Goal: Information Seeking & Learning: Understand process/instructions

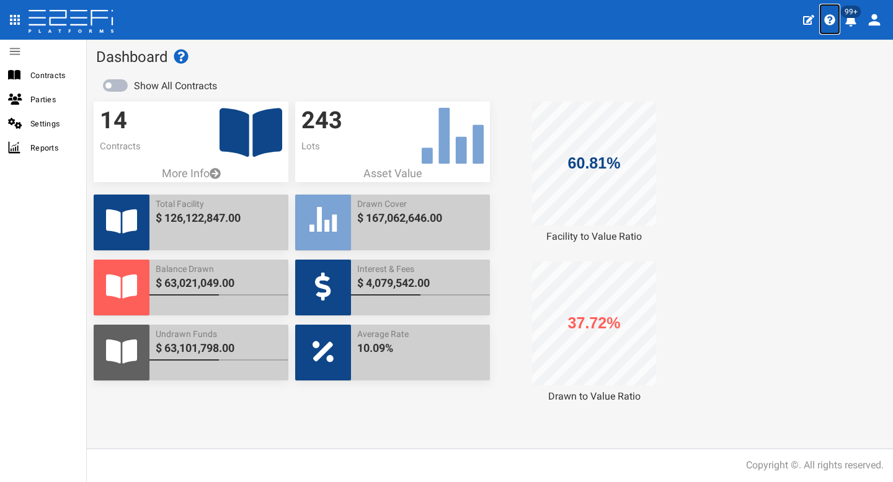
click at [836, 19] on link at bounding box center [829, 19] width 21 height 31
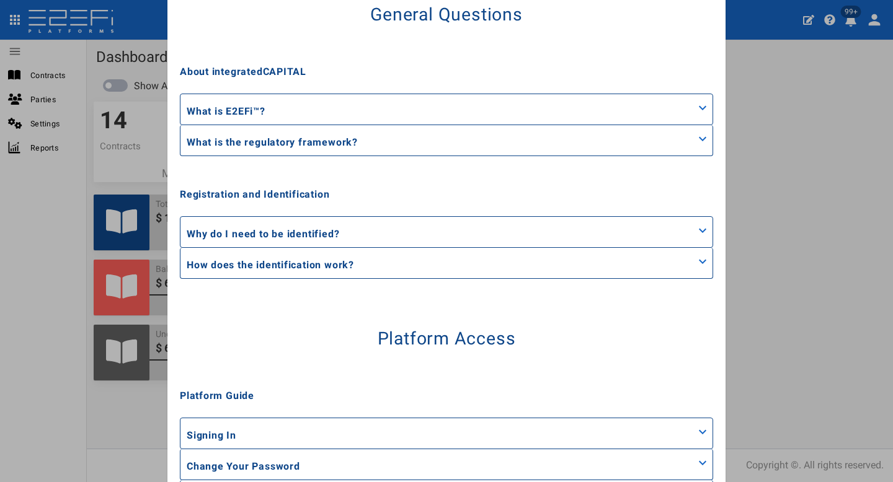
scroll to position [814, 0]
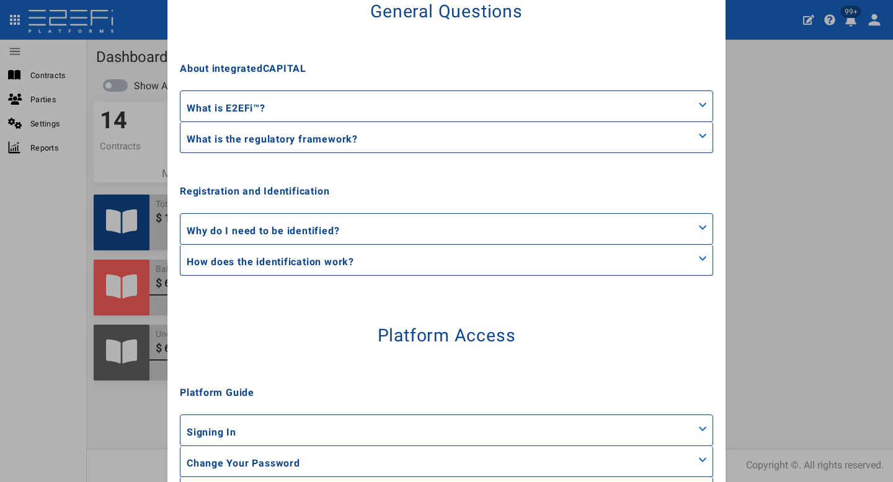
click at [398, 239] on div "Why do I need to be identified?" at bounding box center [446, 229] width 532 height 30
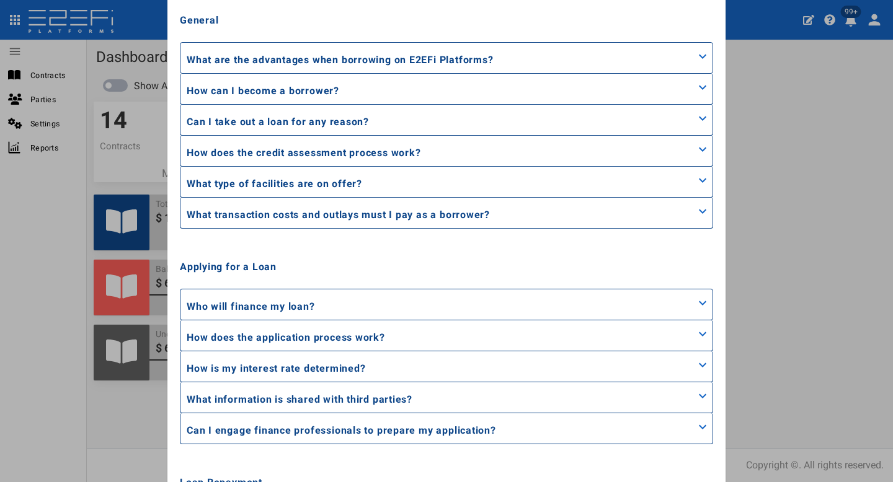
scroll to position [1602, 0]
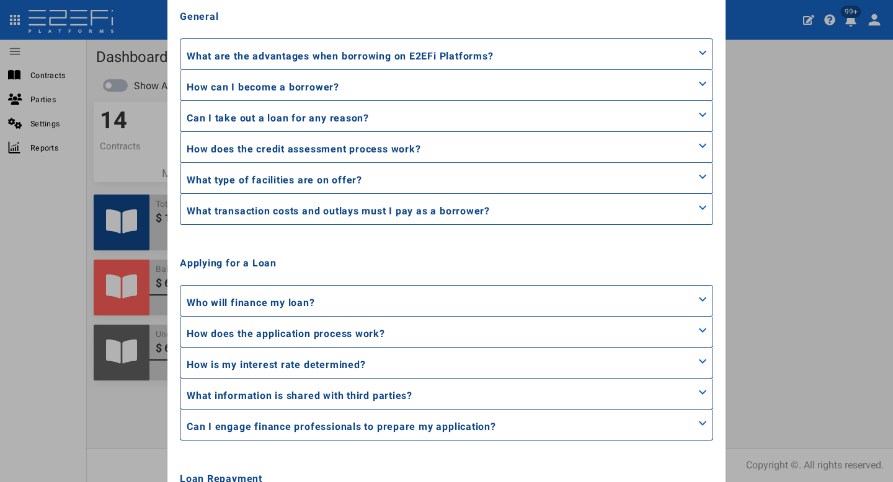
click at [353, 285] on div "Who will finance my loan? Your loan is financed by high net-worth individuals a…" at bounding box center [446, 301] width 533 height 32
click at [340, 311] on div "Who will finance my loan?" at bounding box center [446, 301] width 532 height 30
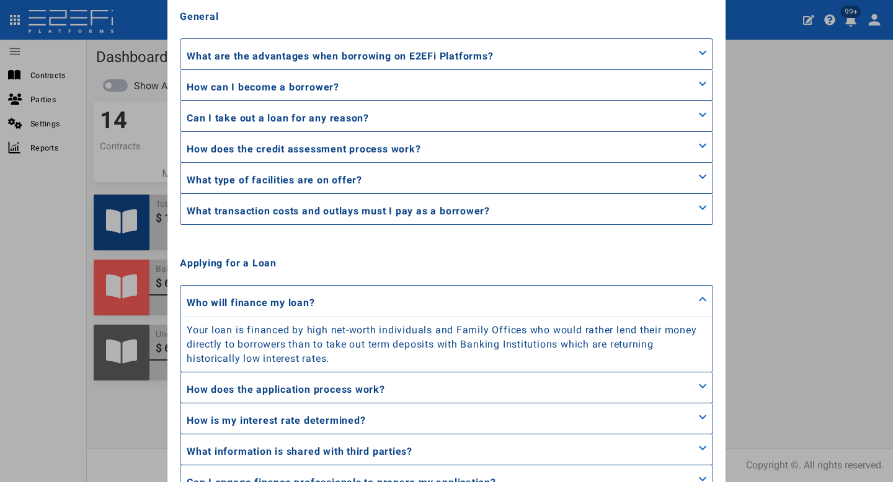
click at [315, 383] on p "How does the application process work?" at bounding box center [286, 390] width 198 height 14
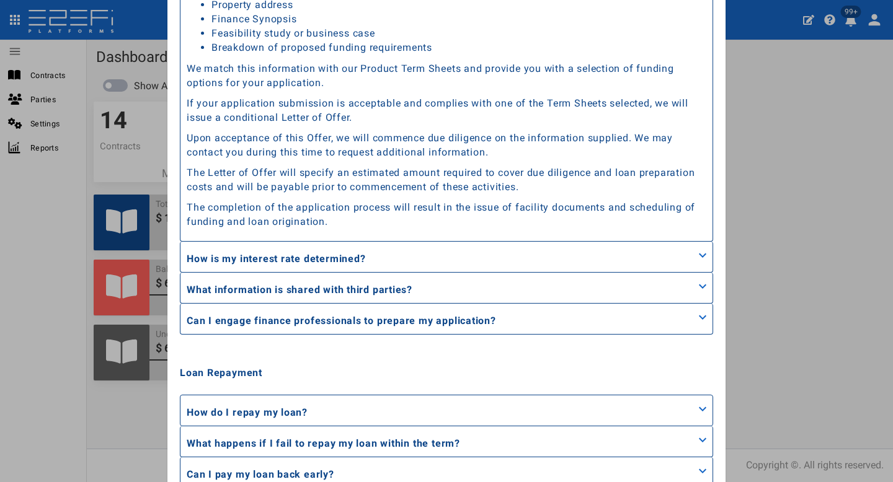
scroll to position [2396, 0]
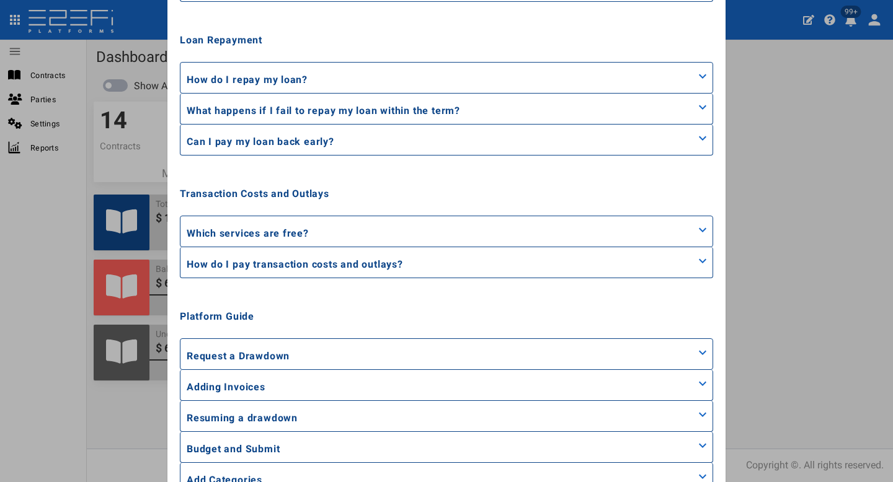
click at [315, 383] on div "Adding Invoices" at bounding box center [446, 385] width 532 height 30
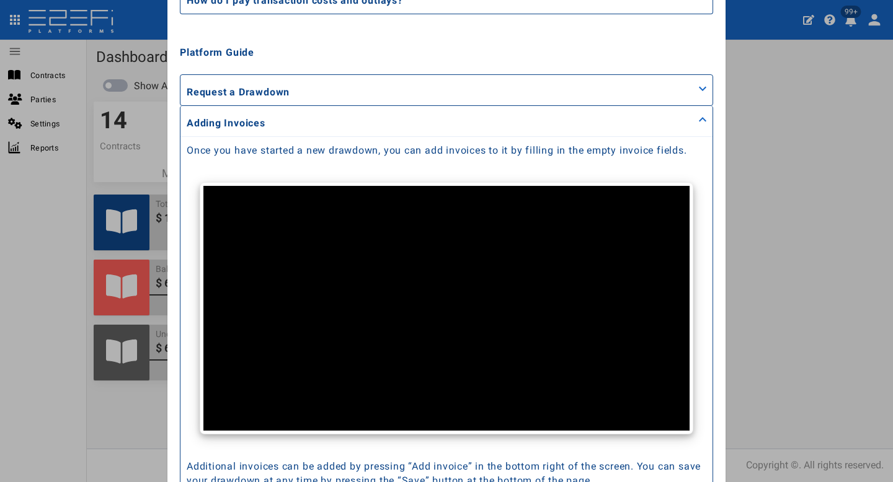
scroll to position [2665, 0]
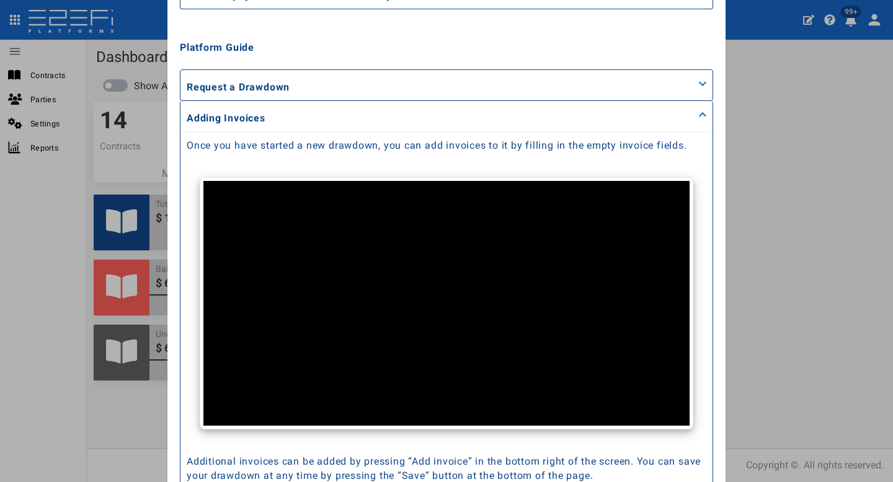
click at [319, 90] on div "Request a Drawdown" at bounding box center [446, 85] width 532 height 30
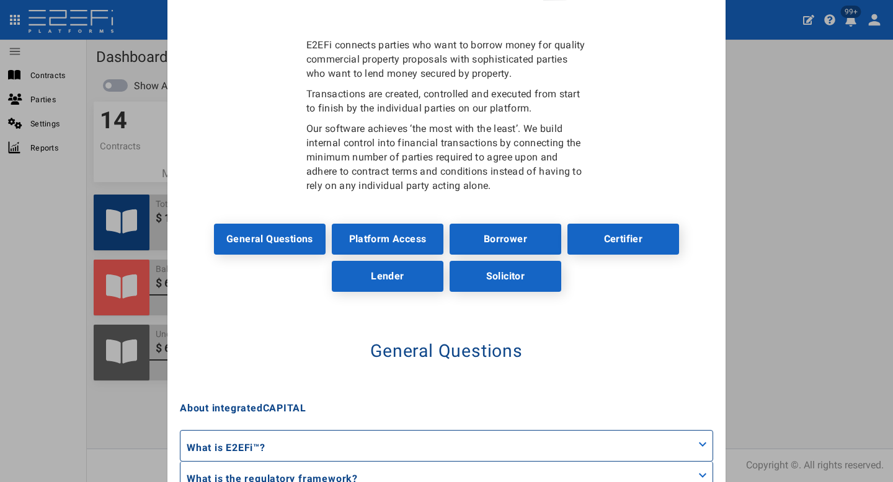
scroll to position [500, 0]
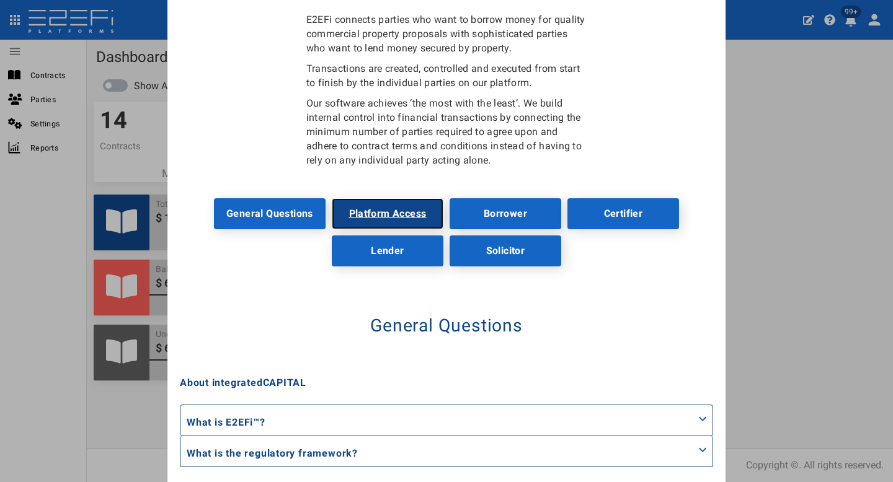
click at [408, 214] on link "Platform Access" at bounding box center [388, 213] width 112 height 31
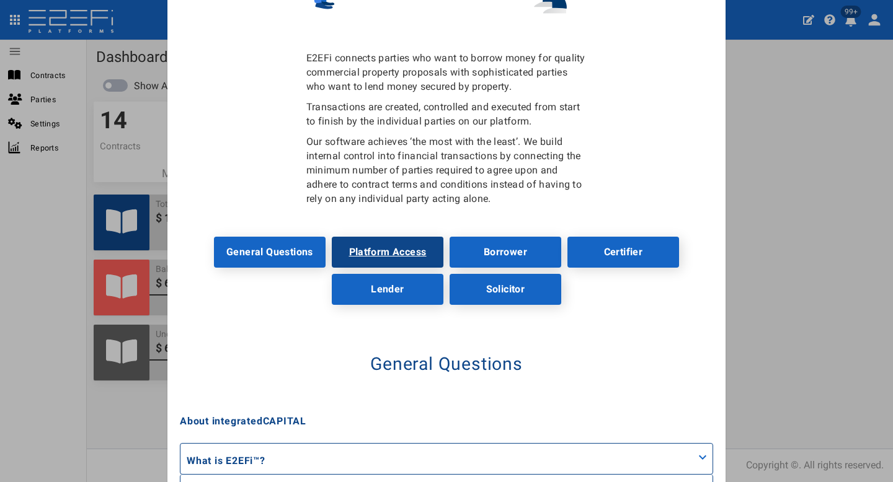
scroll to position [461, 0]
